Goal: Navigation & Orientation: Find specific page/section

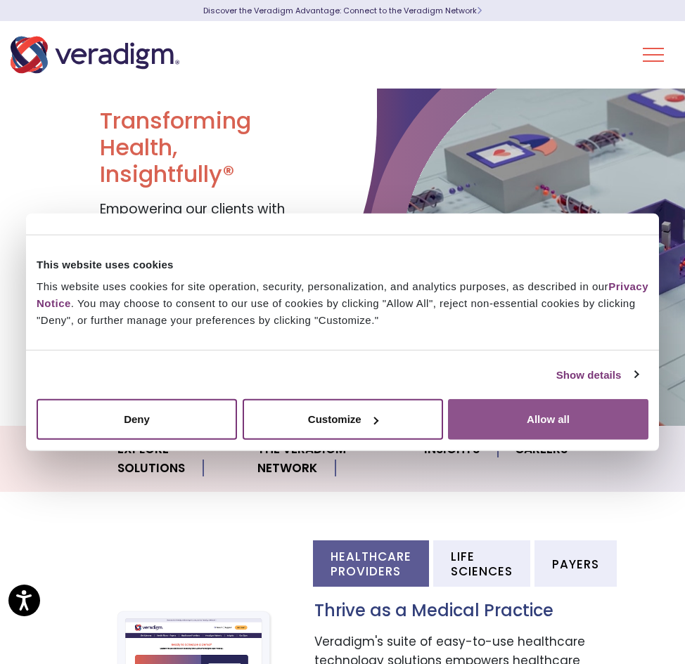
click at [557, 408] on button "Allow all" at bounding box center [548, 419] width 200 height 41
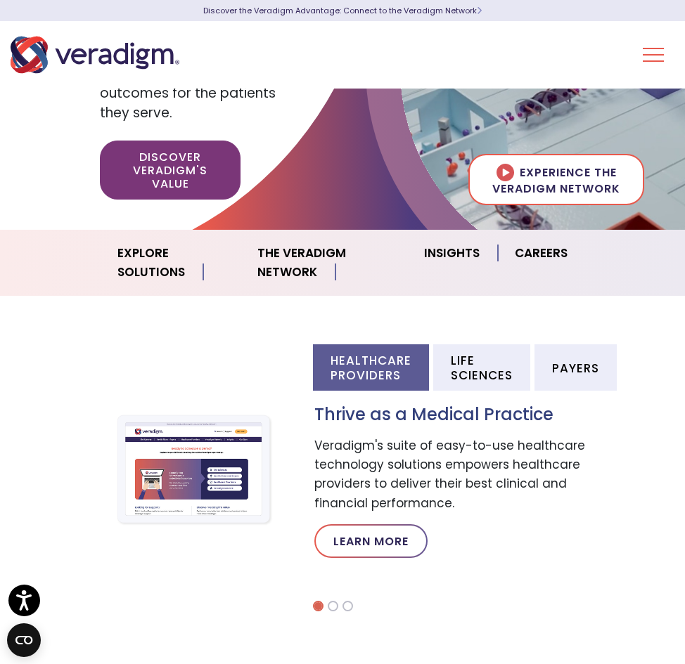
scroll to position [211, 0]
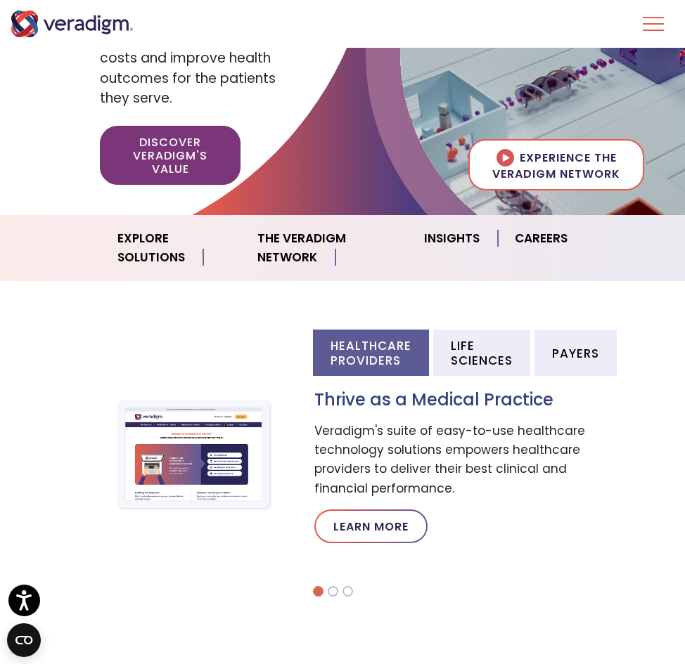
click at [376, 354] on li "Healthcare Providers" at bounding box center [371, 353] width 116 height 46
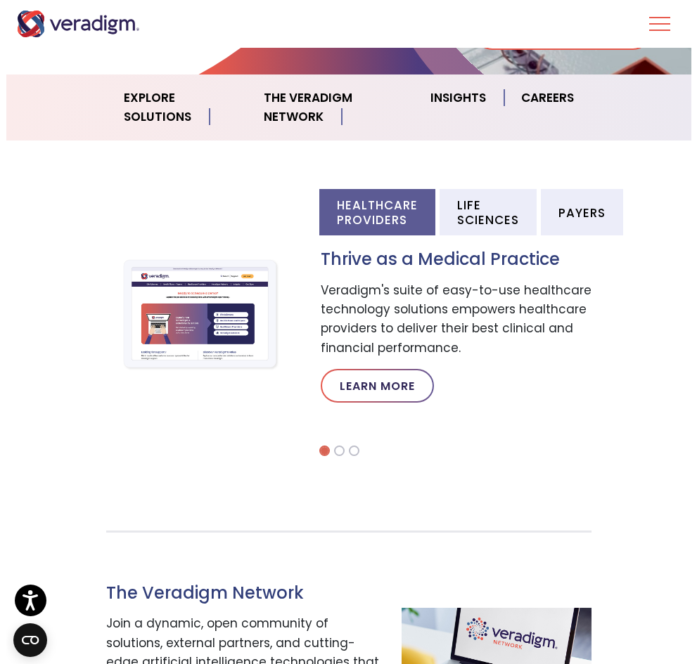
scroll to position [0, 0]
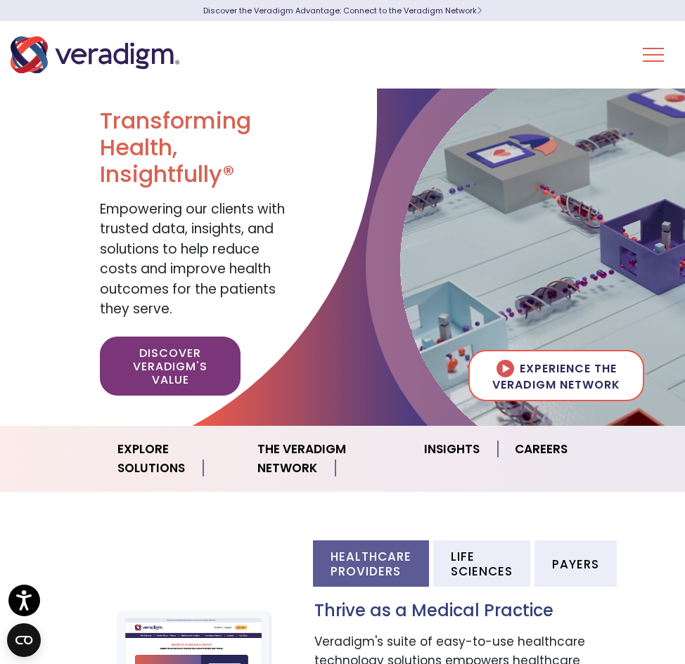
click at [649, 49] on button "Toggle Navigation Menu" at bounding box center [652, 55] width 21 height 37
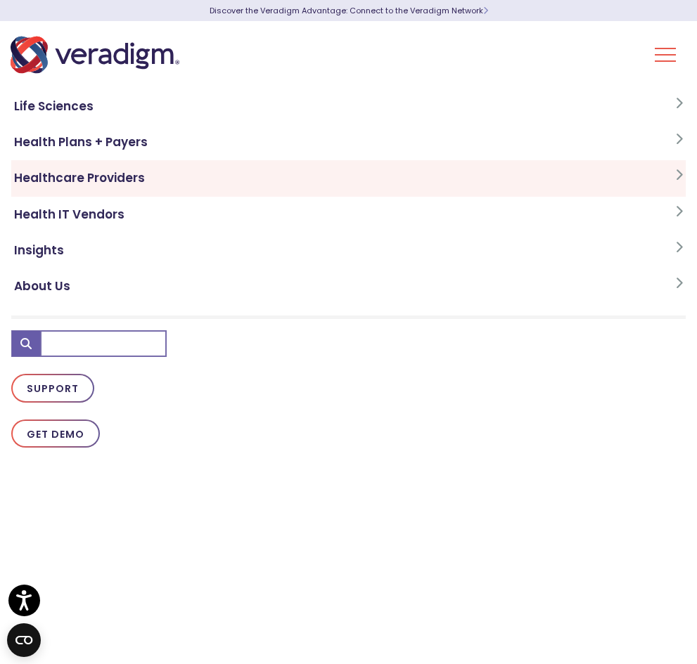
click at [119, 179] on link "Healthcare Providers" at bounding box center [348, 178] width 674 height 36
